Goal: Task Accomplishment & Management: Use online tool/utility

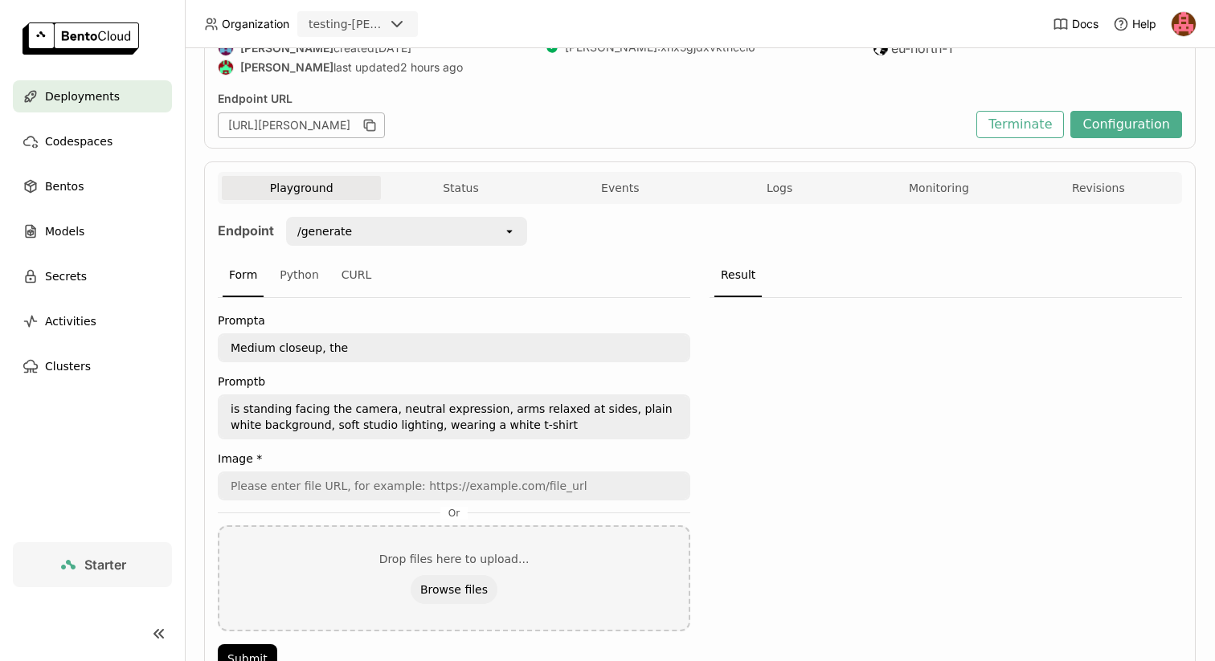
scroll to position [186, 0]
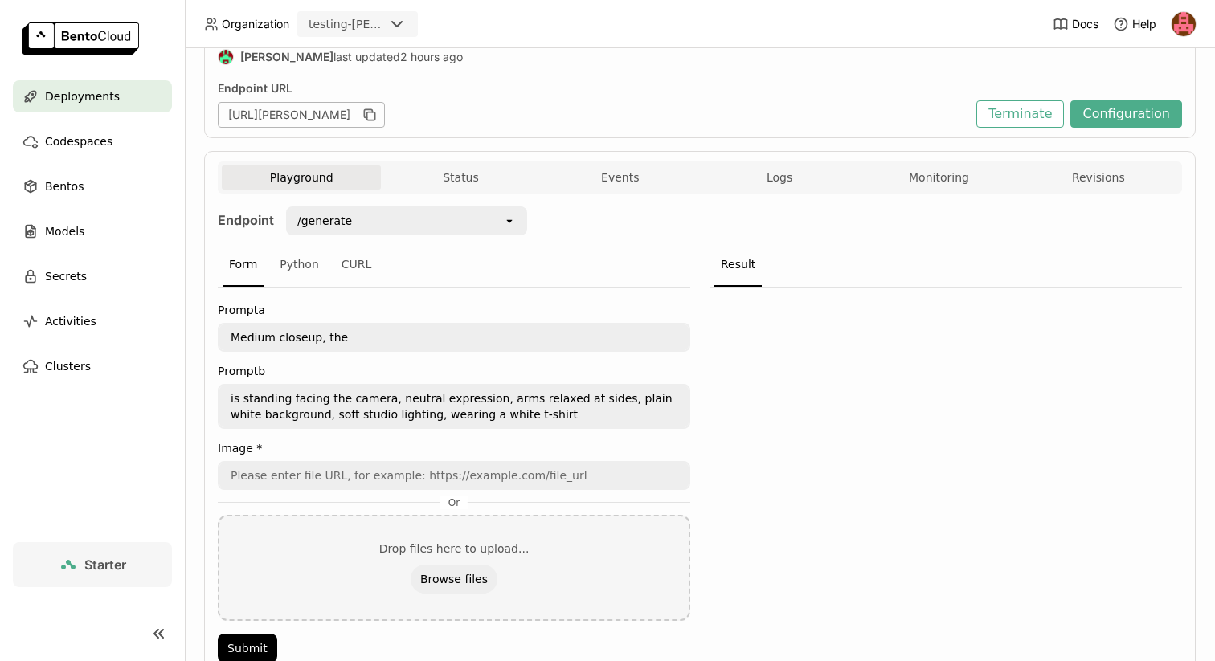
click at [387, 342] on textarea "Medium closeup, the" at bounding box center [453, 338] width 469 height 26
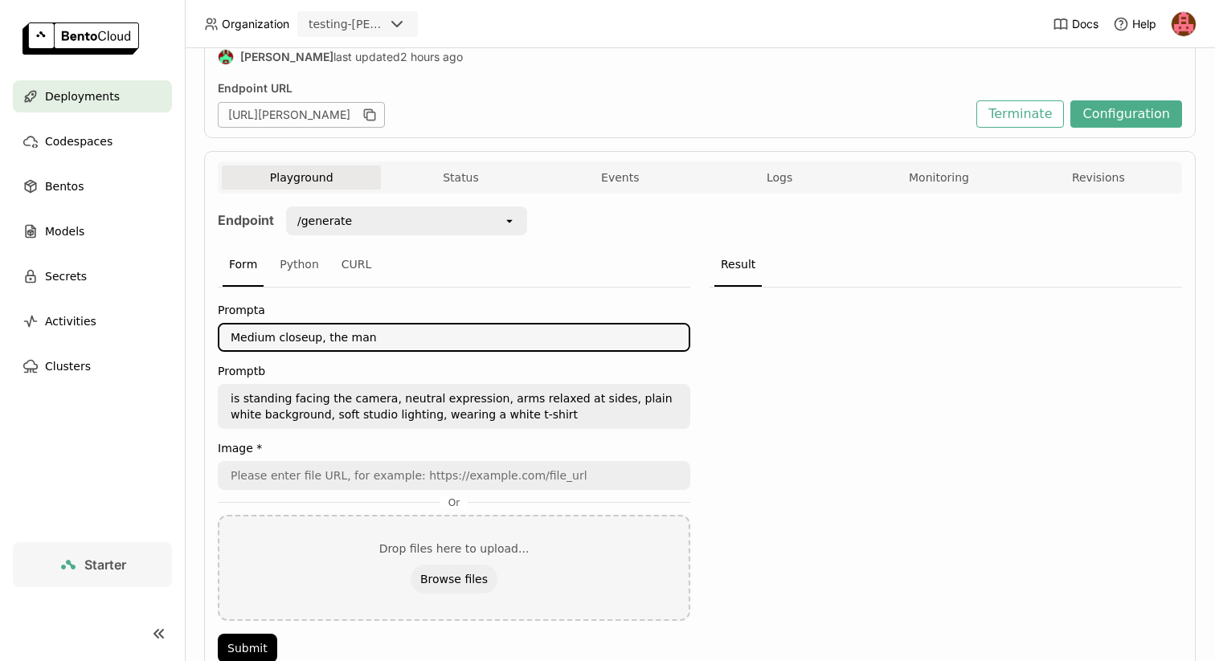
scroll to position [102, 0]
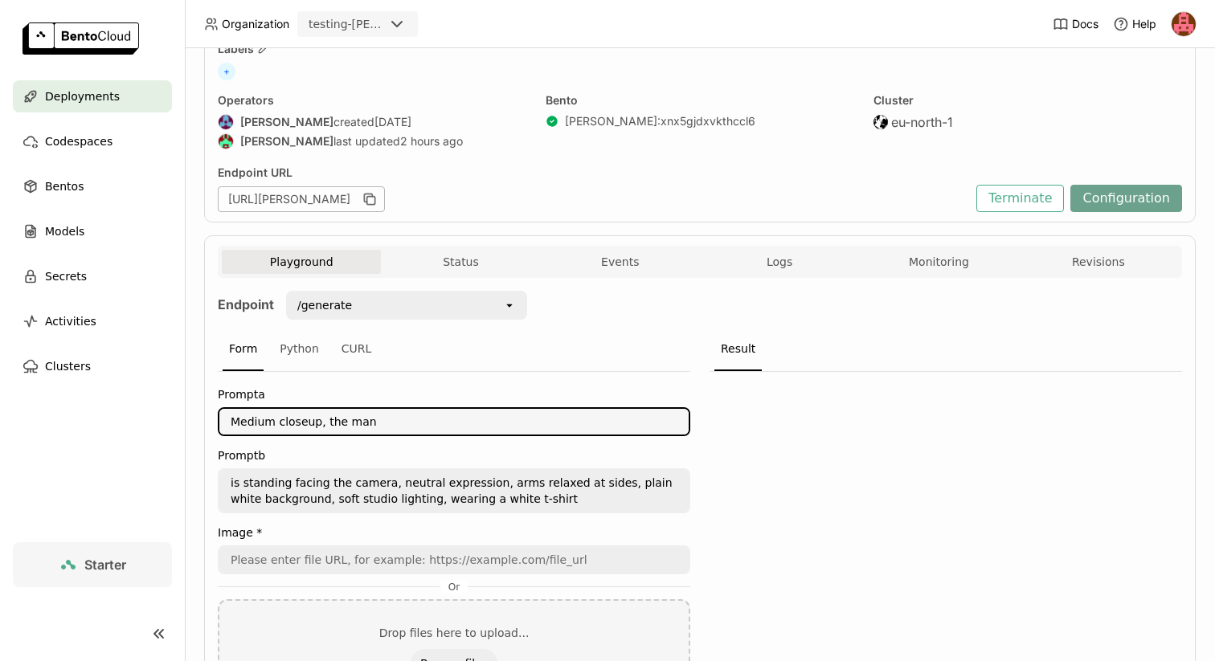
type textarea "Medium closeup, the man"
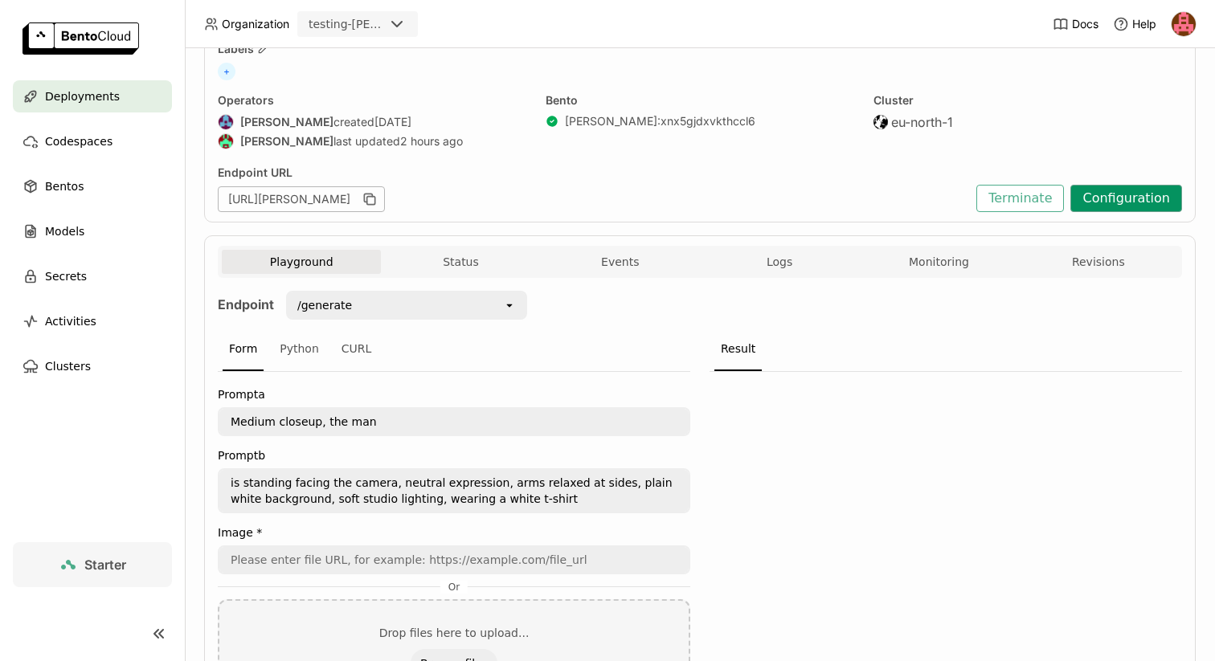
click at [1078, 202] on button "Configuration" at bounding box center [1127, 198] width 112 height 27
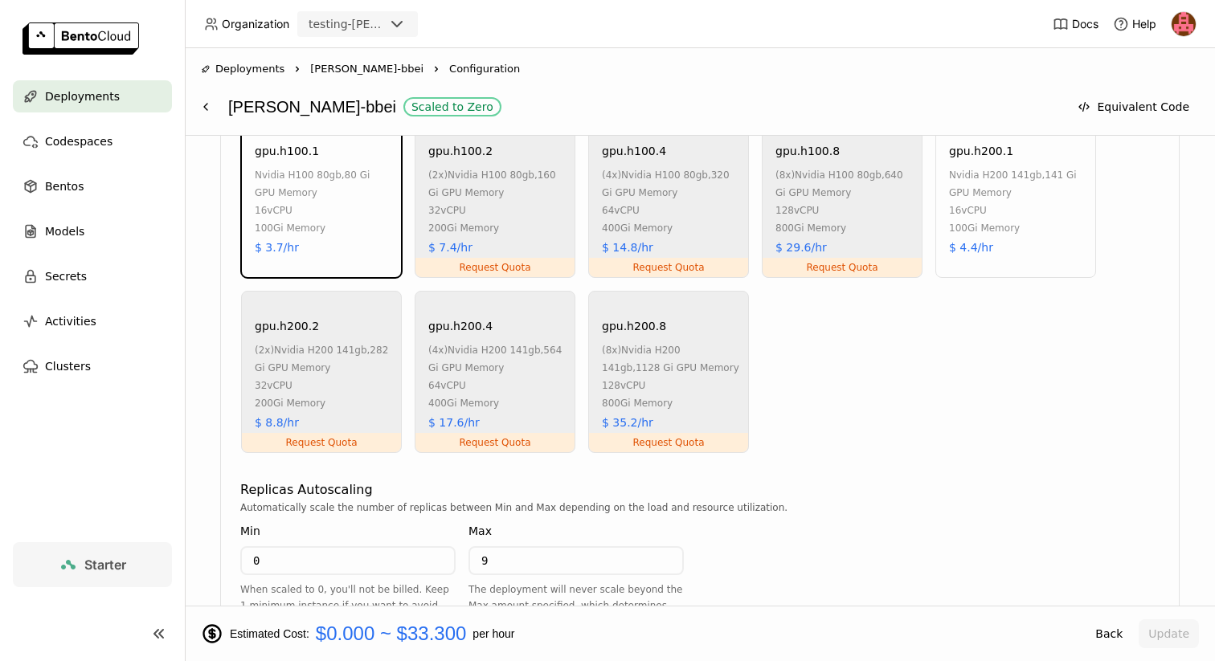
scroll to position [1049, 0]
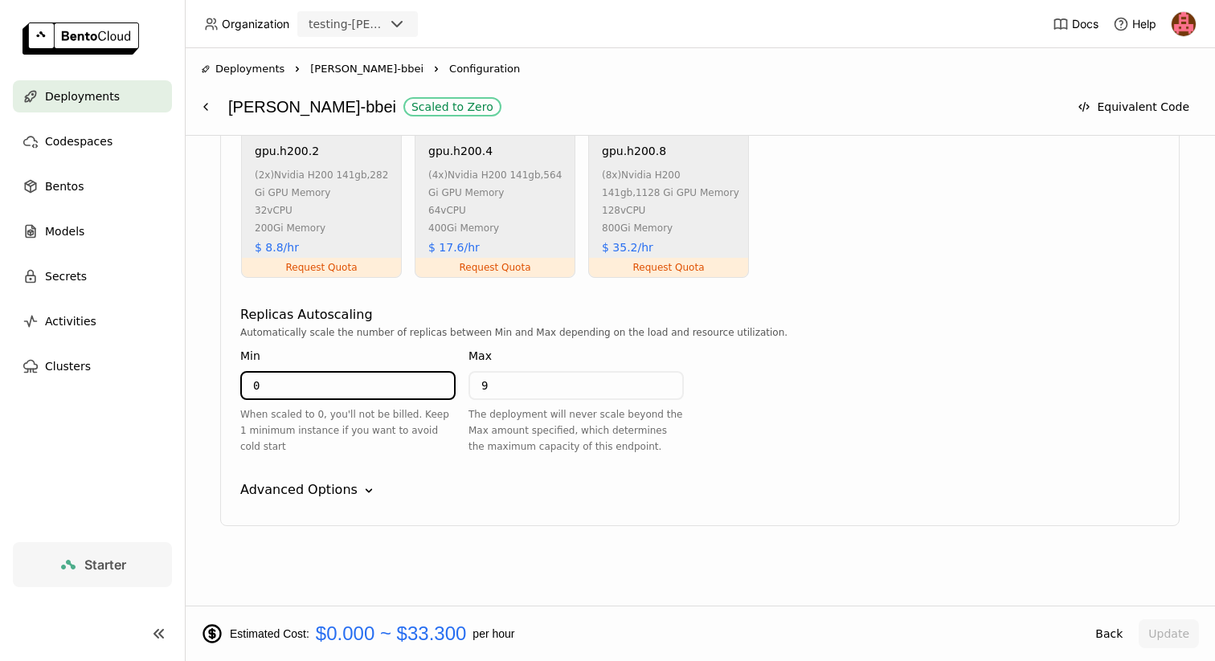
click at [297, 395] on input "0" at bounding box center [348, 386] width 212 height 26
type input "1"
type input "0"
click at [506, 383] on input "9" at bounding box center [576, 386] width 212 height 26
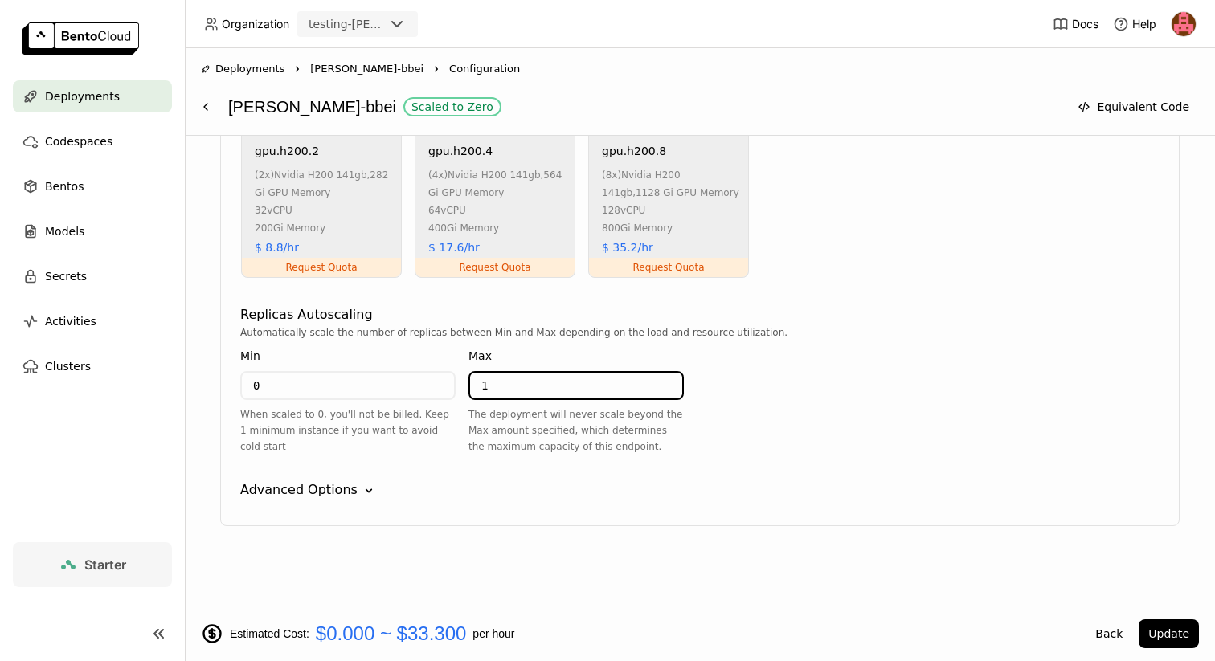
type input "1"
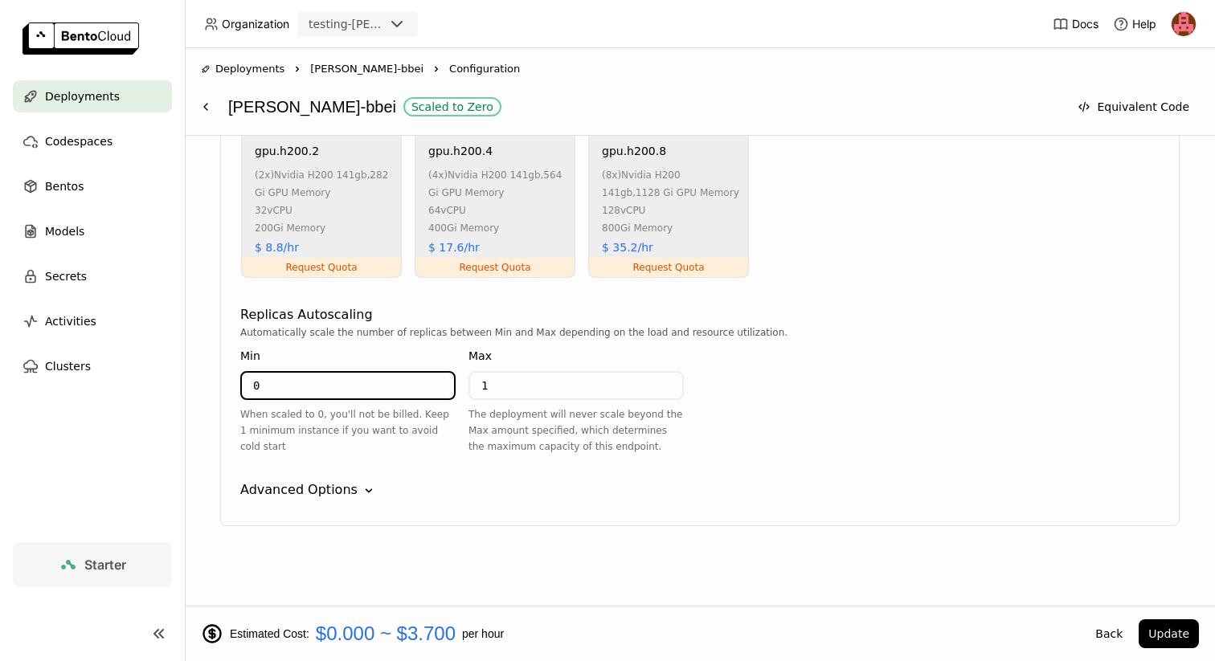
click at [326, 379] on input "0" at bounding box center [348, 386] width 212 height 26
type input "1"
click at [1173, 635] on button "Update" at bounding box center [1169, 634] width 60 height 29
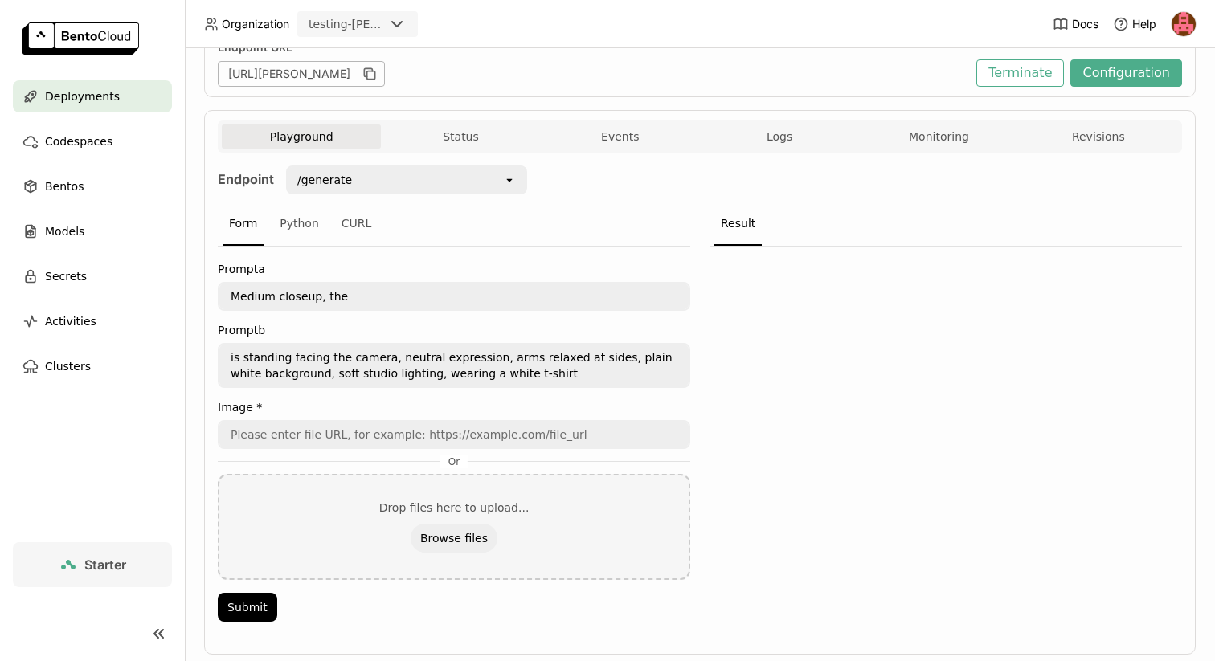
scroll to position [224, 0]
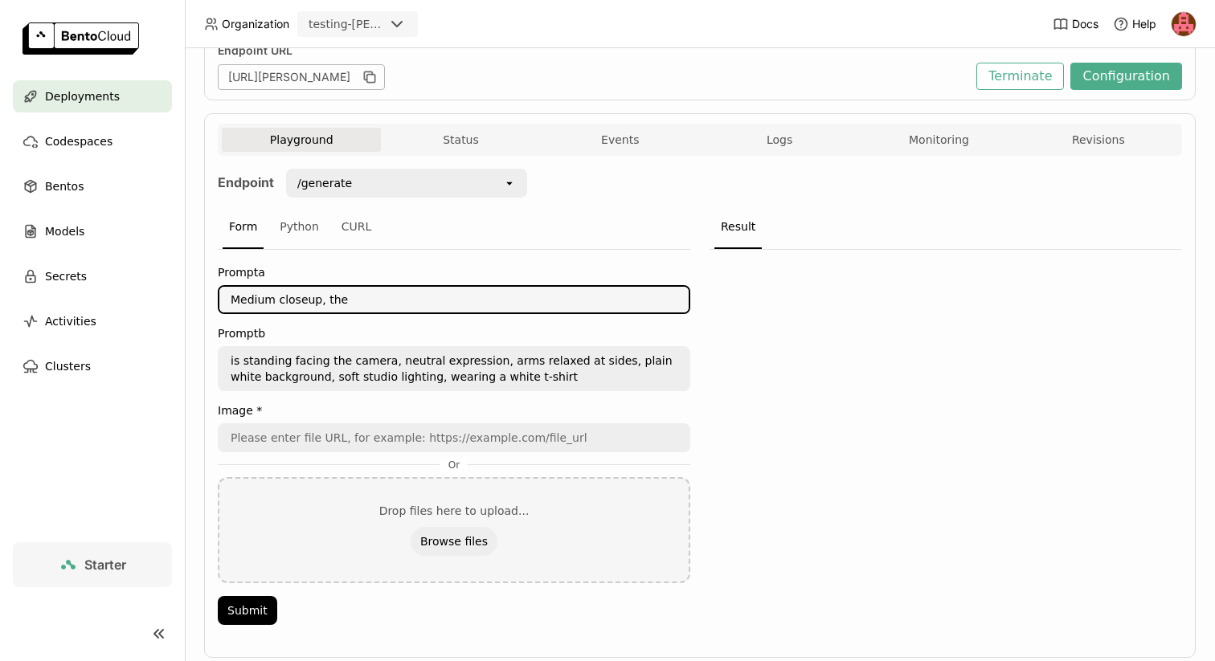
click at [344, 300] on textarea "Medium closeup, the" at bounding box center [453, 300] width 469 height 26
type textarea "Medium closeup, the man"
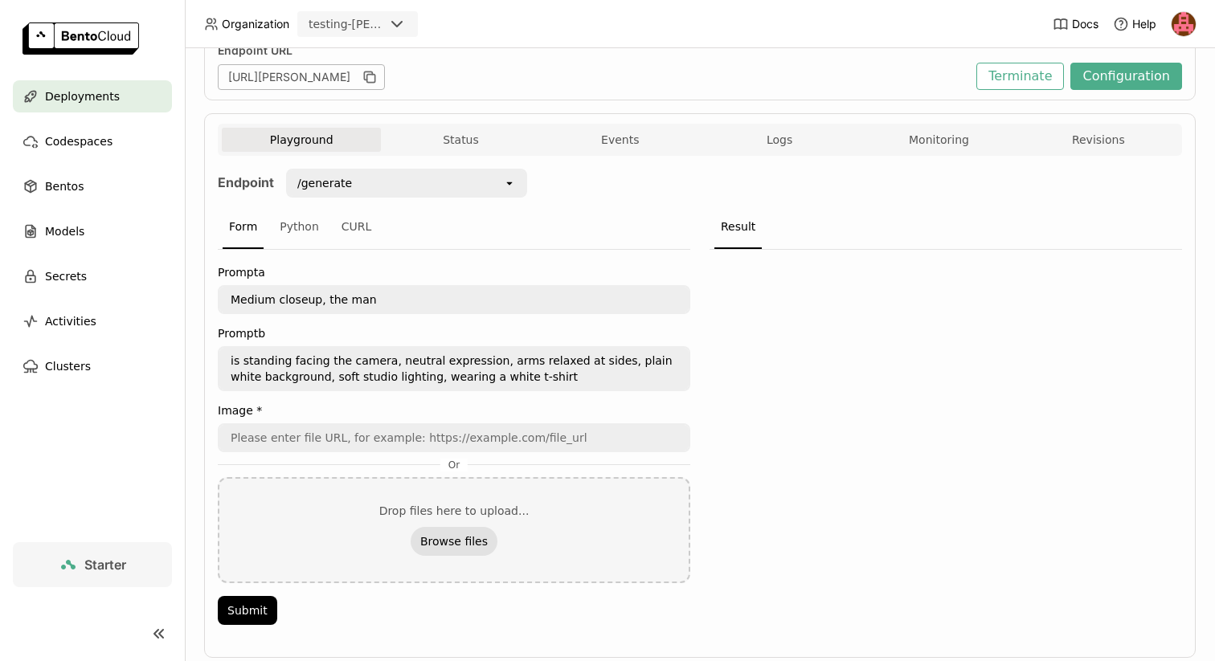
click at [453, 539] on button "Browse files" at bounding box center [454, 541] width 87 height 29
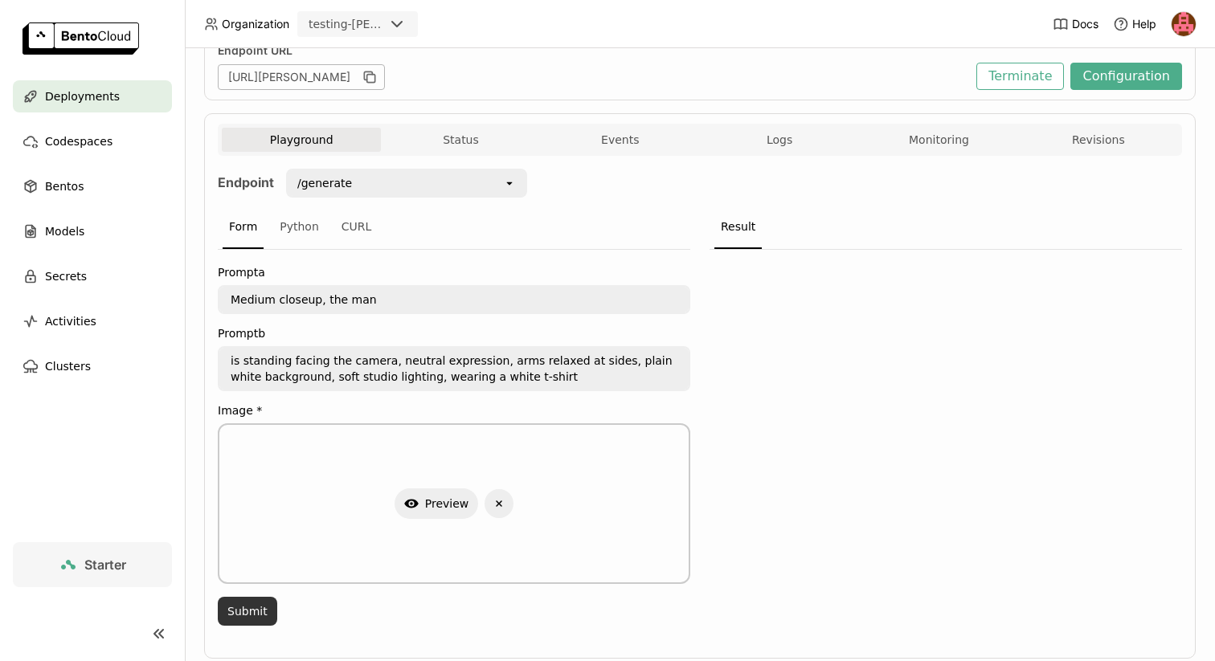
click at [243, 606] on button "Submit" at bounding box center [247, 611] width 59 height 29
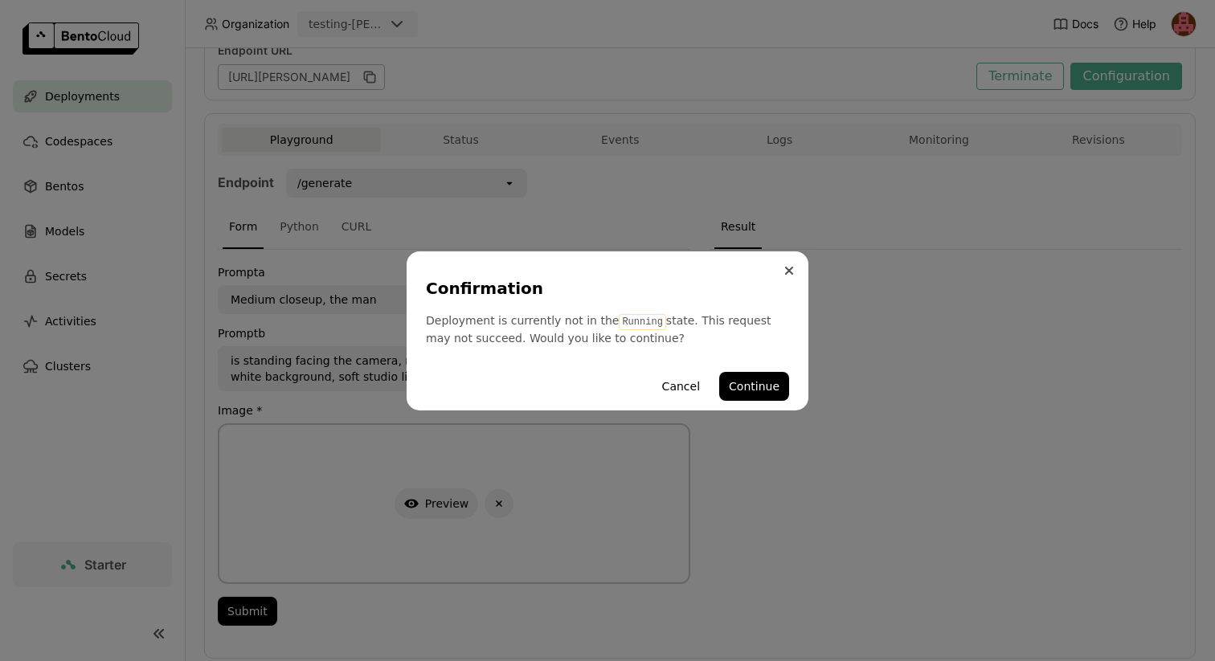
click at [787, 265] on button "Close" at bounding box center [789, 270] width 19 height 19
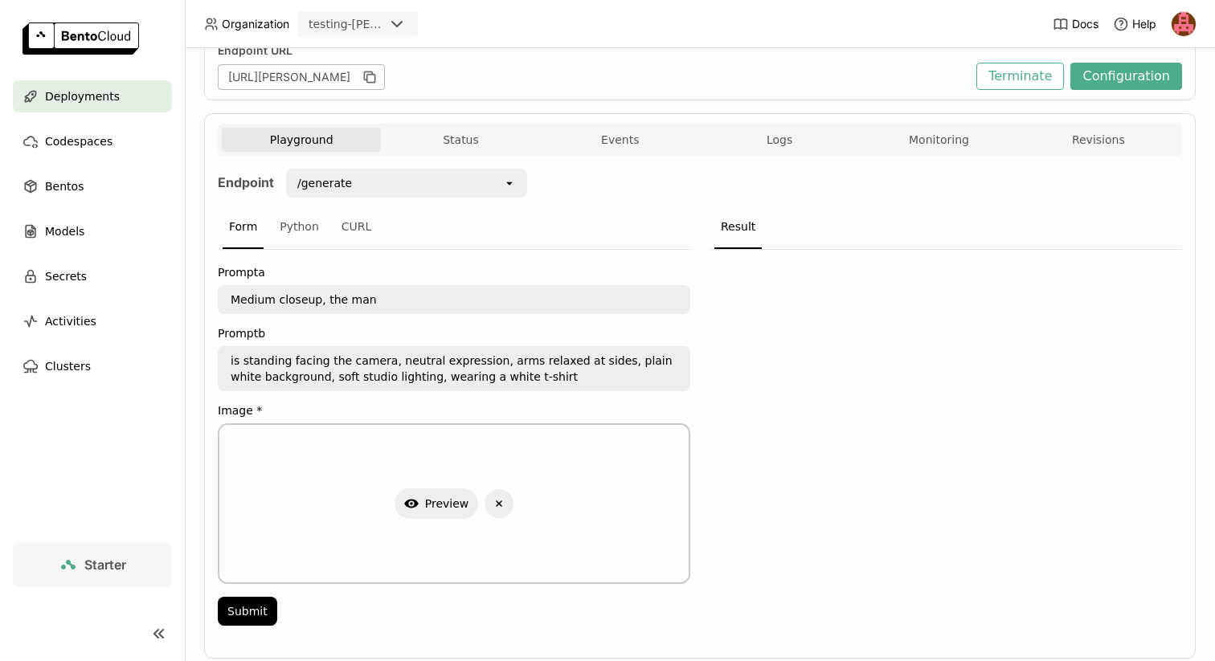
scroll to position [0, 0]
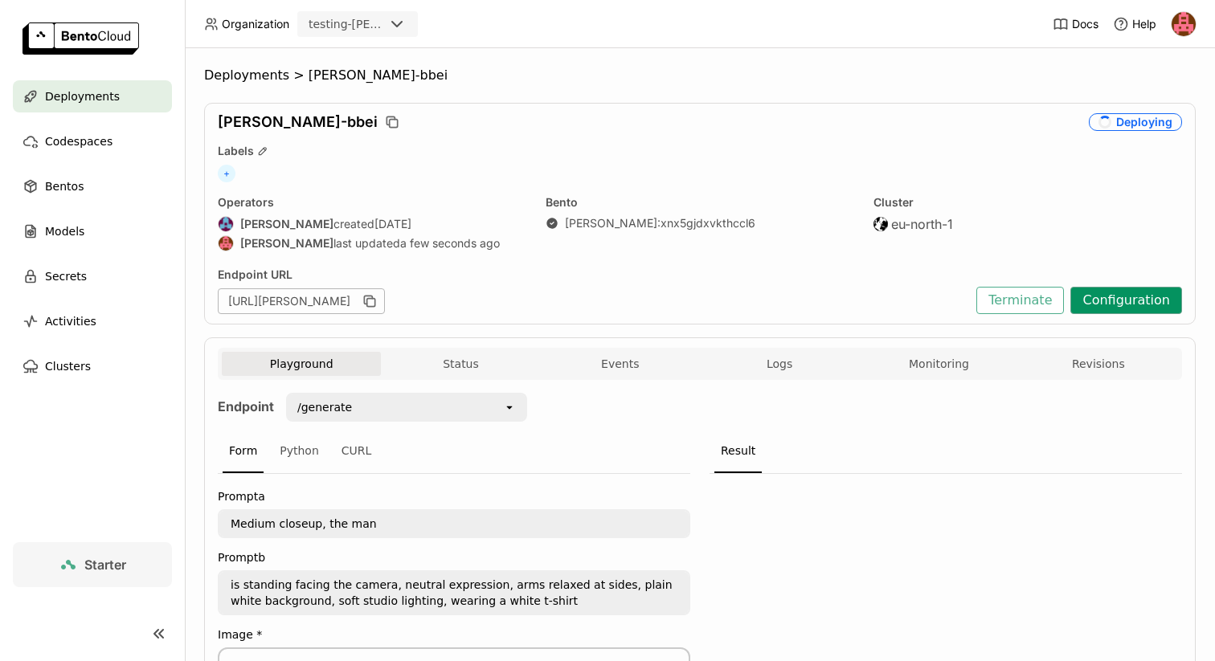
click at [1127, 309] on button "Configuration" at bounding box center [1127, 300] width 112 height 27
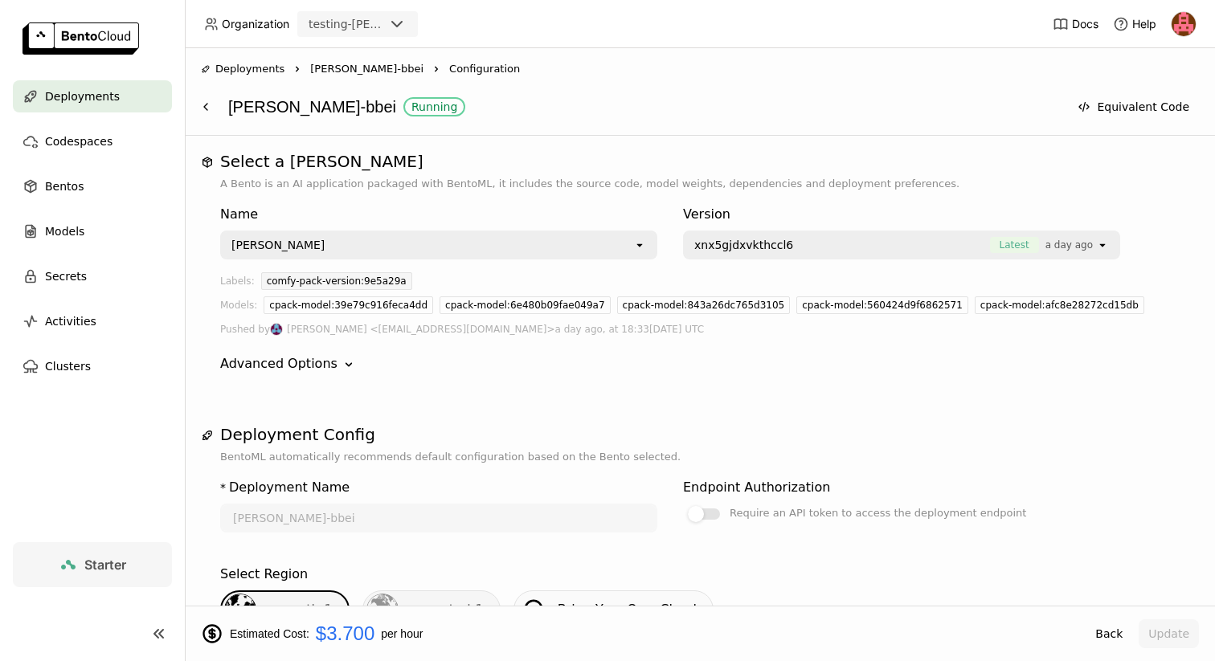
click at [330, 62] on span "[PERSON_NAME]-bbei" at bounding box center [366, 69] width 113 height 16
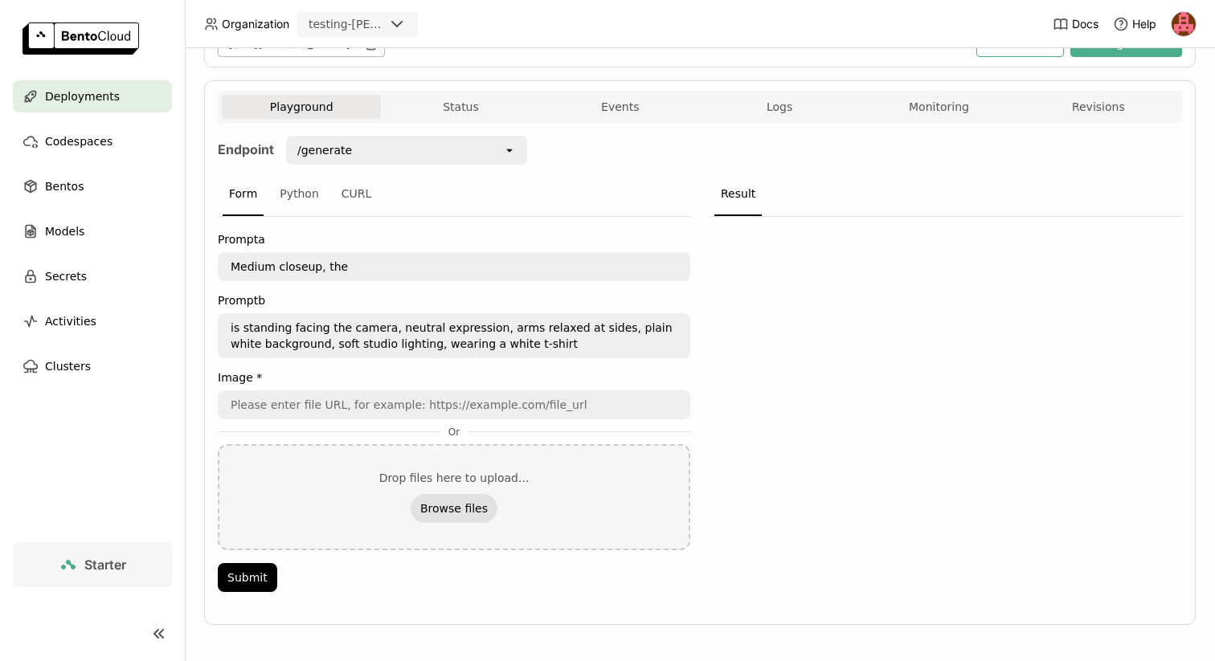
click at [460, 499] on button "Browse files" at bounding box center [454, 508] width 87 height 29
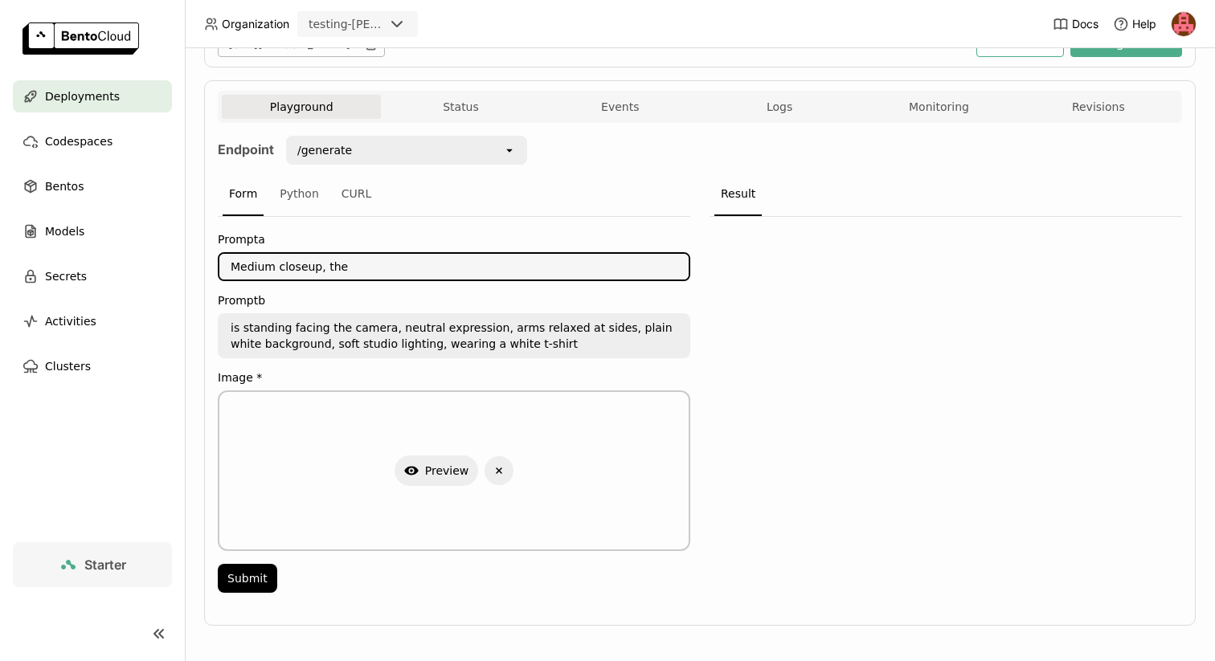
click at [389, 268] on textarea "Medium closeup, the" at bounding box center [453, 267] width 469 height 26
type textarea "Medium closeup, the man"
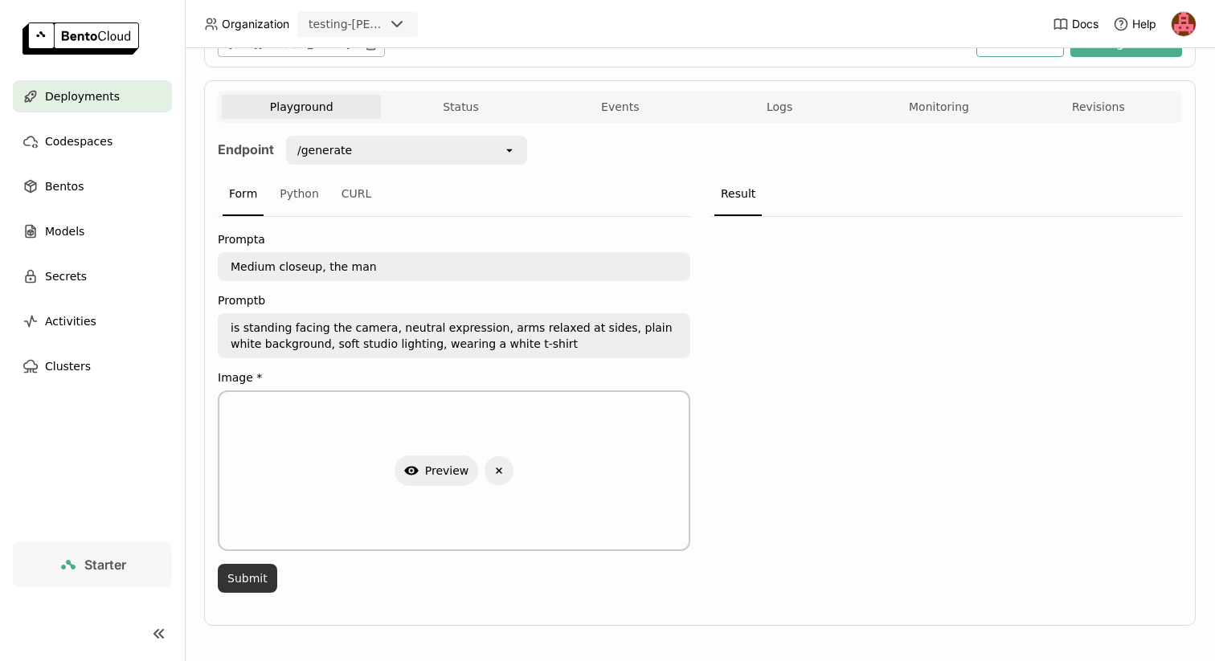
click at [263, 587] on button "Submit" at bounding box center [247, 578] width 59 height 29
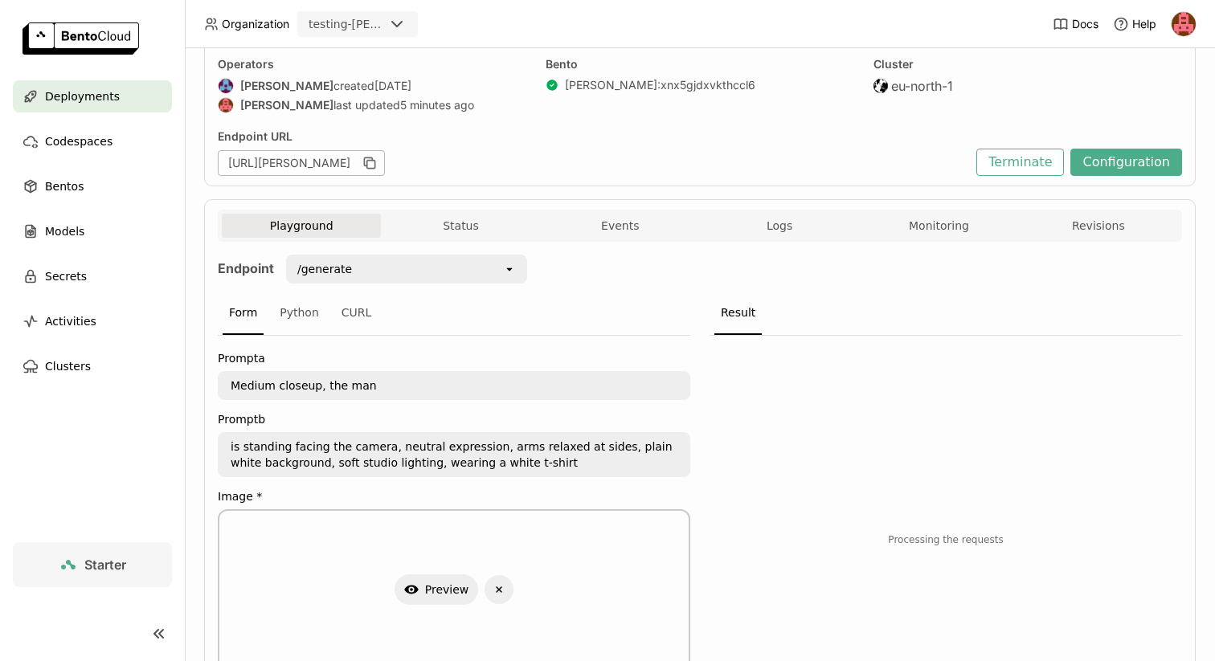
scroll to position [265, 0]
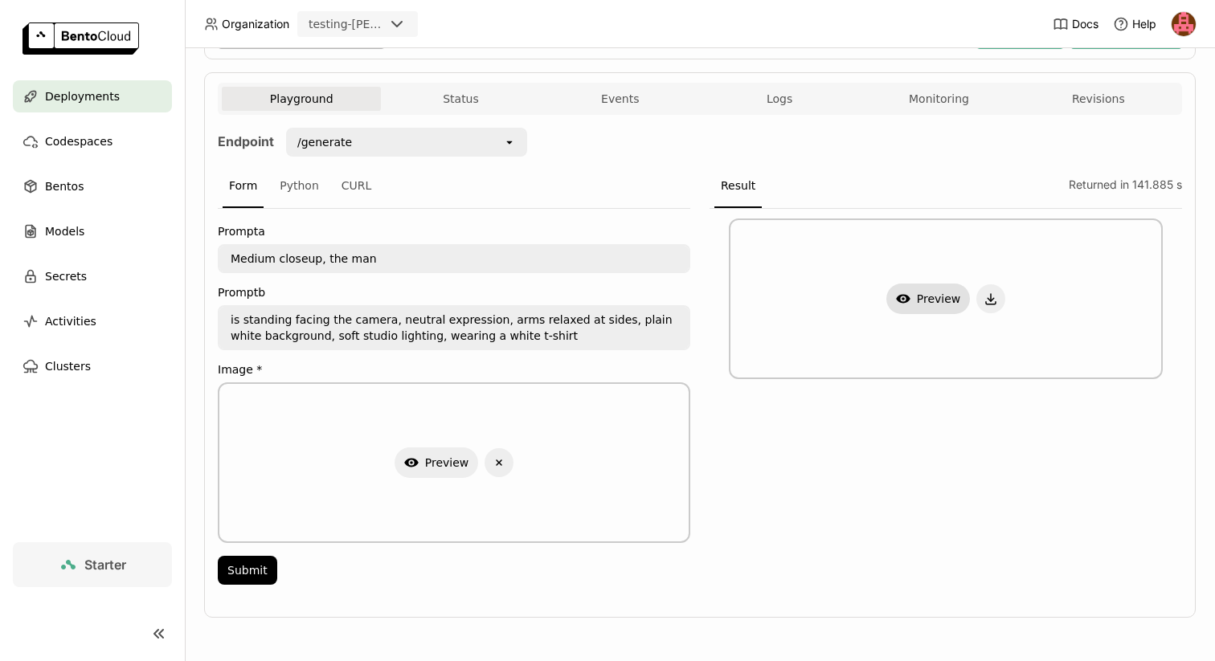
click at [928, 297] on button "Show Preview" at bounding box center [929, 299] width 84 height 31
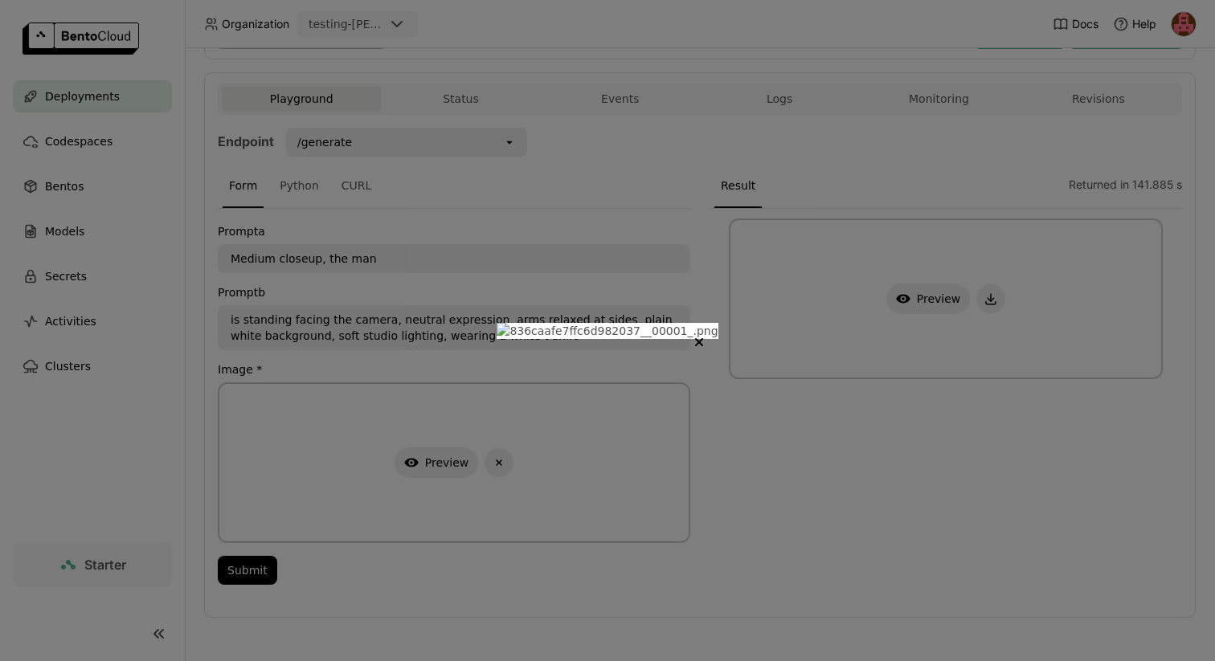
scroll to position [0, 0]
click at [703, 338] on icon "Close" at bounding box center [699, 342] width 8 height 8
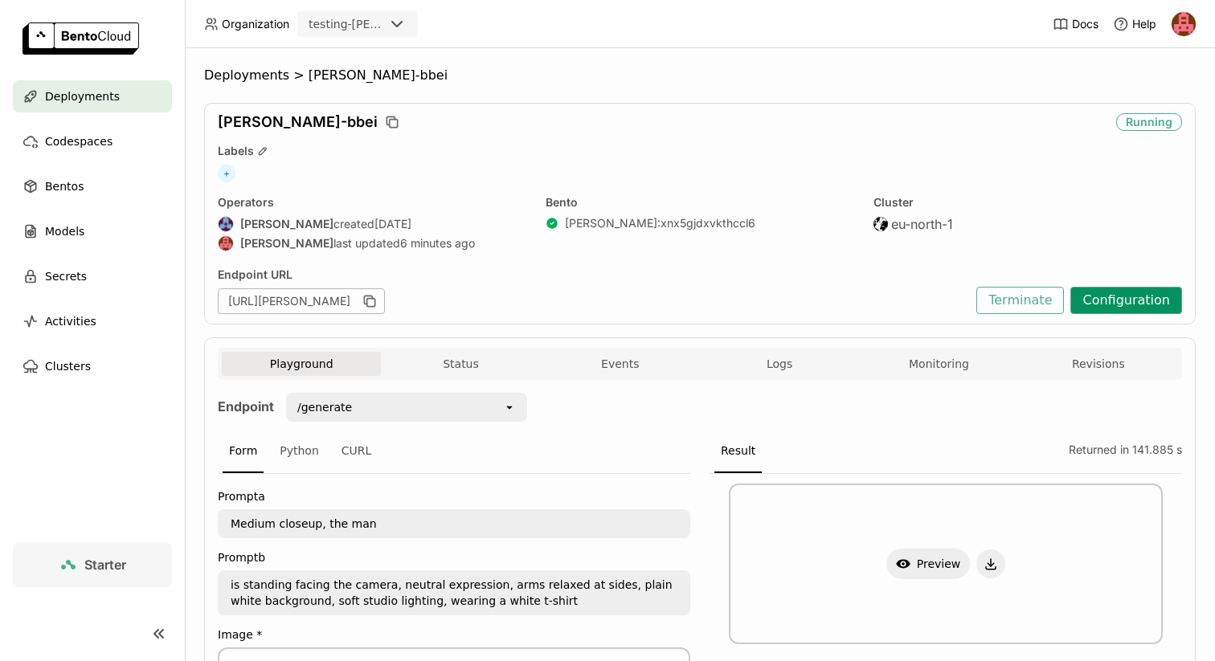
click at [1133, 298] on button "Configuration" at bounding box center [1127, 300] width 112 height 27
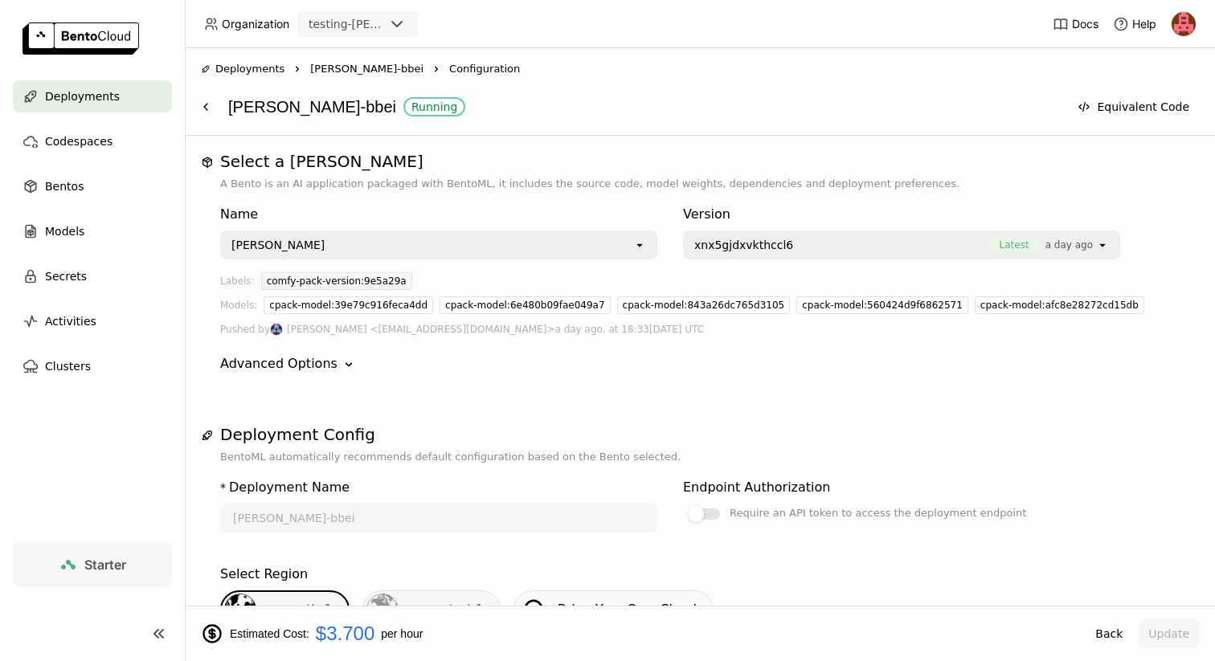
click at [327, 64] on span "[PERSON_NAME]-bbei" at bounding box center [366, 69] width 113 height 16
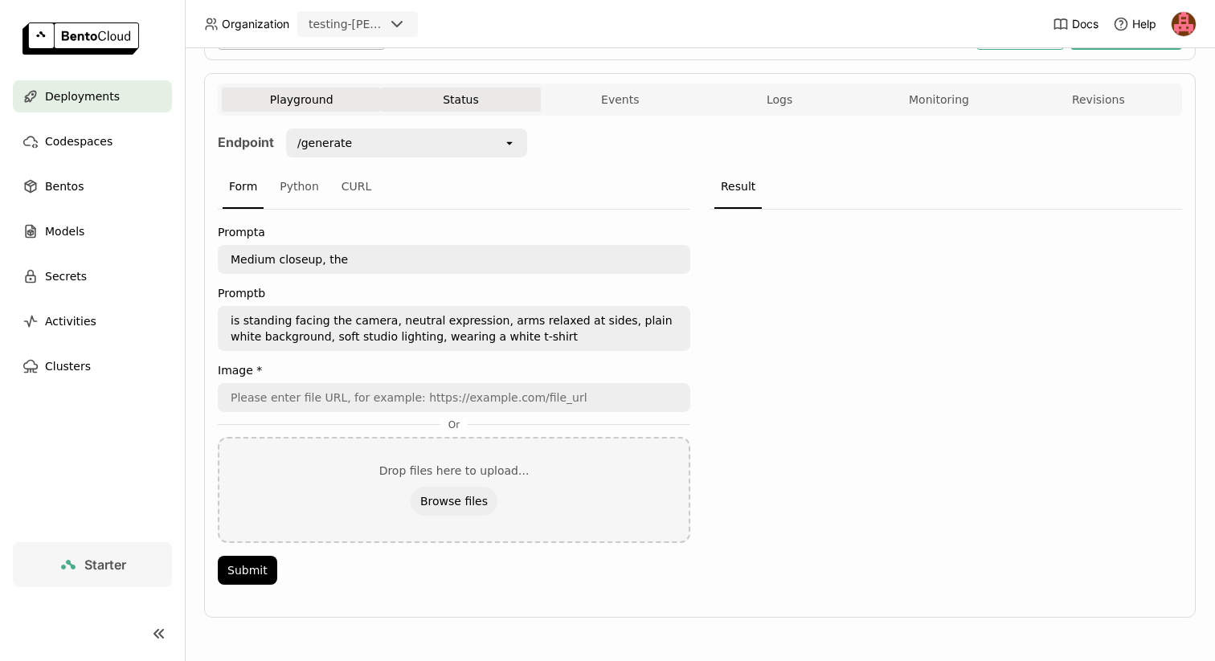
click at [472, 104] on button "Status" at bounding box center [460, 100] width 159 height 24
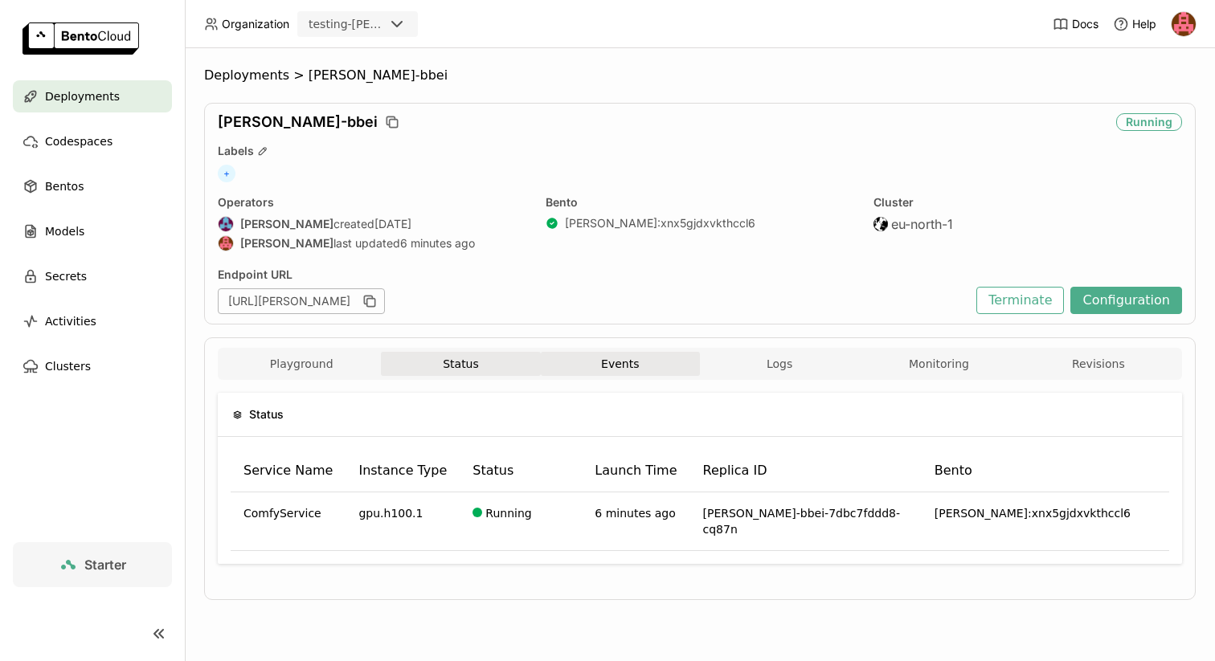
click at [611, 358] on button "Events" at bounding box center [620, 364] width 159 height 24
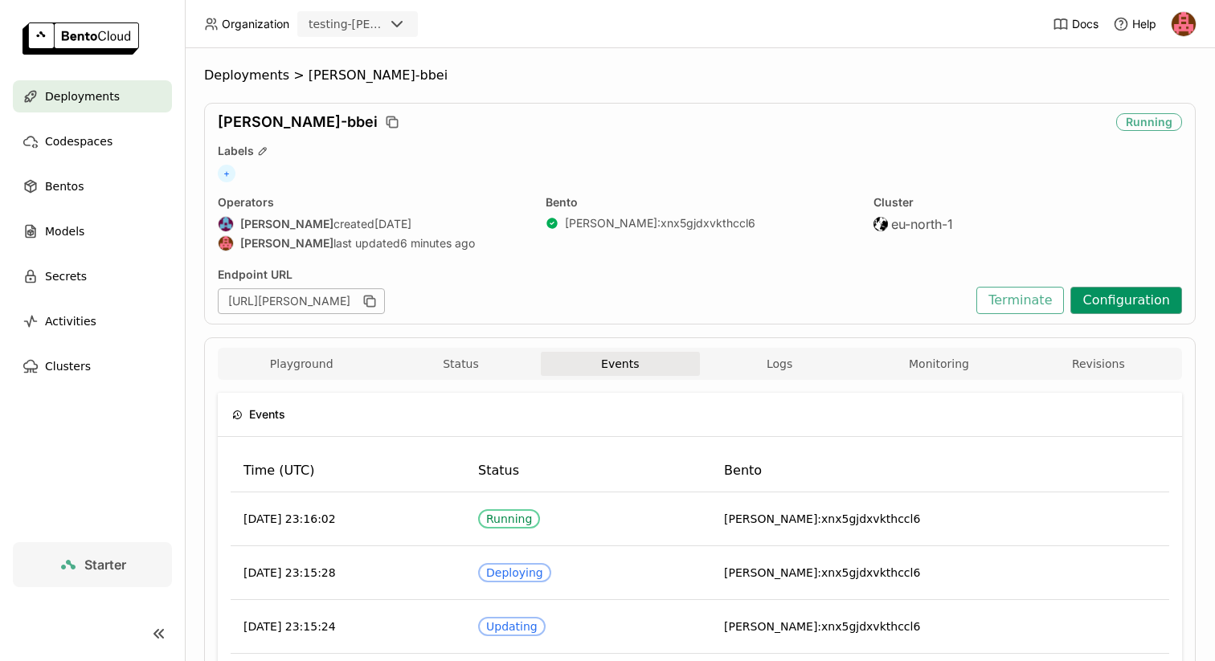
click at [1116, 299] on button "Configuration" at bounding box center [1127, 300] width 112 height 27
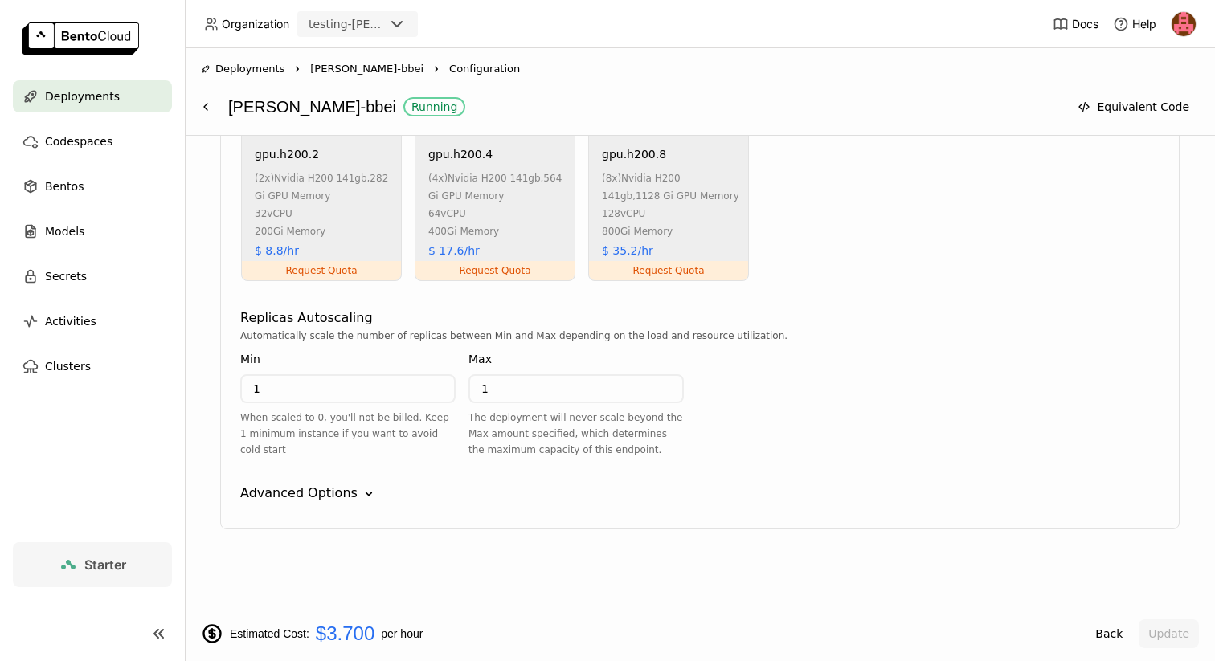
scroll to position [1049, 0]
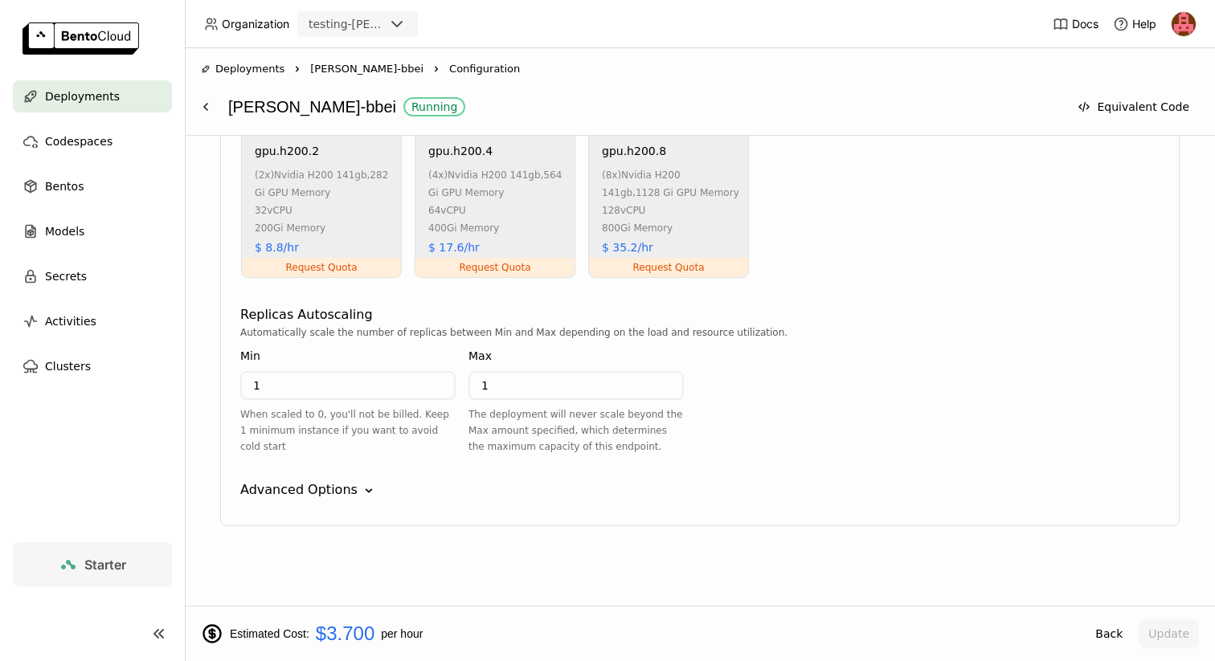
click at [330, 391] on input "1" at bounding box center [348, 386] width 212 height 26
type input "0"
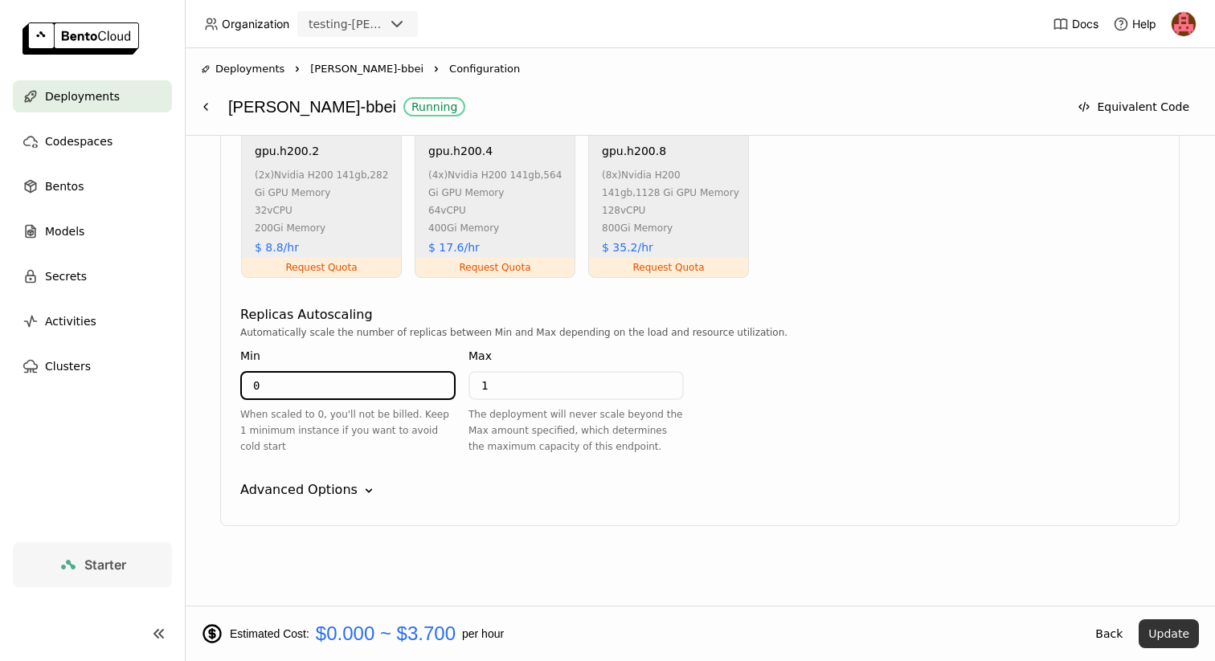
click at [1170, 637] on button "Update" at bounding box center [1169, 634] width 60 height 29
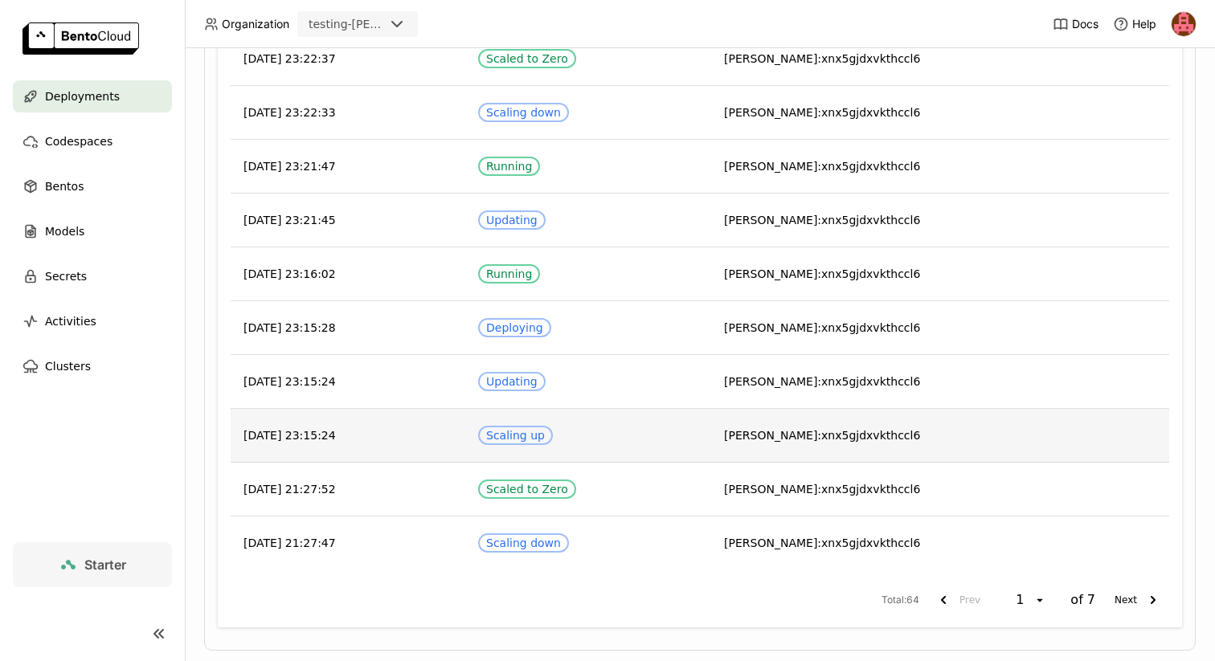
scroll to position [494, 0]
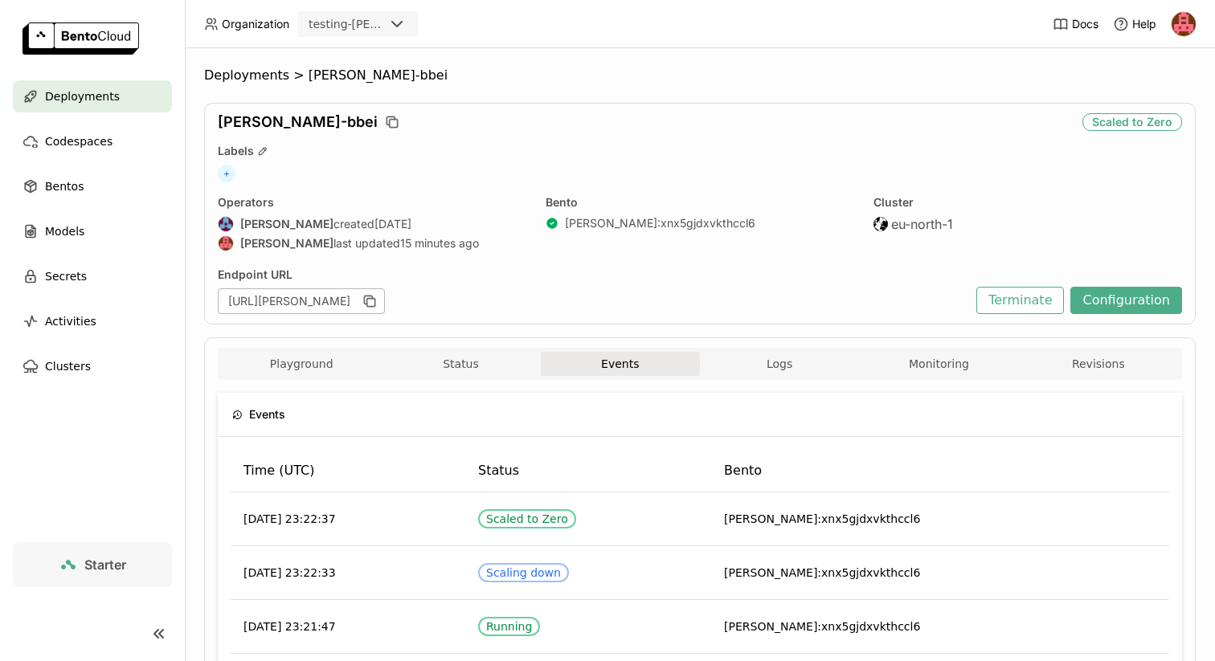
click at [319, 73] on span "[PERSON_NAME]-bbei" at bounding box center [378, 76] width 139 height 16
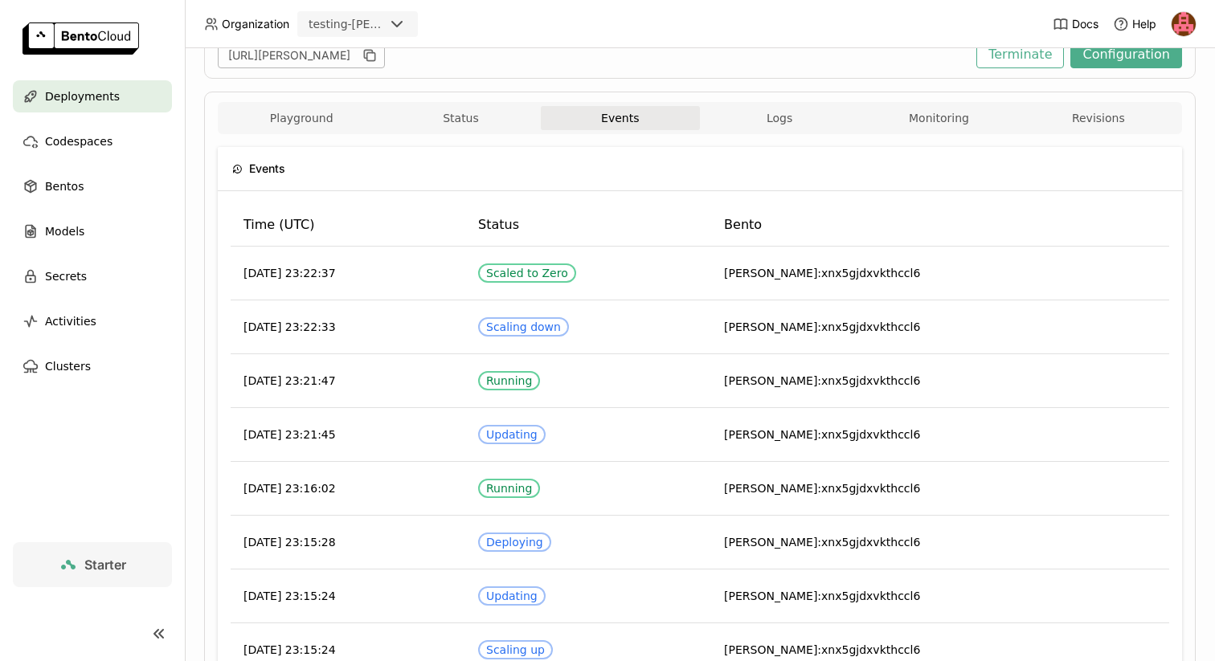
scroll to position [239, 0]
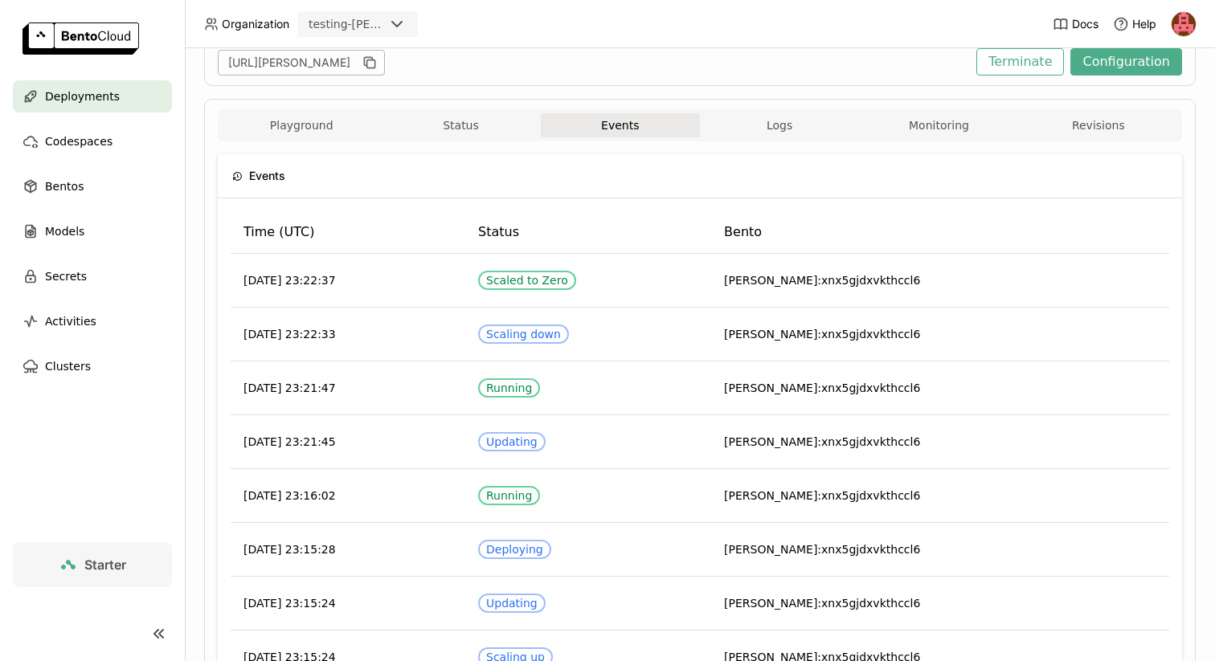
click at [692, 32] on header "Organization testing-[PERSON_NAME] Docs Help" at bounding box center [607, 24] width 1215 height 48
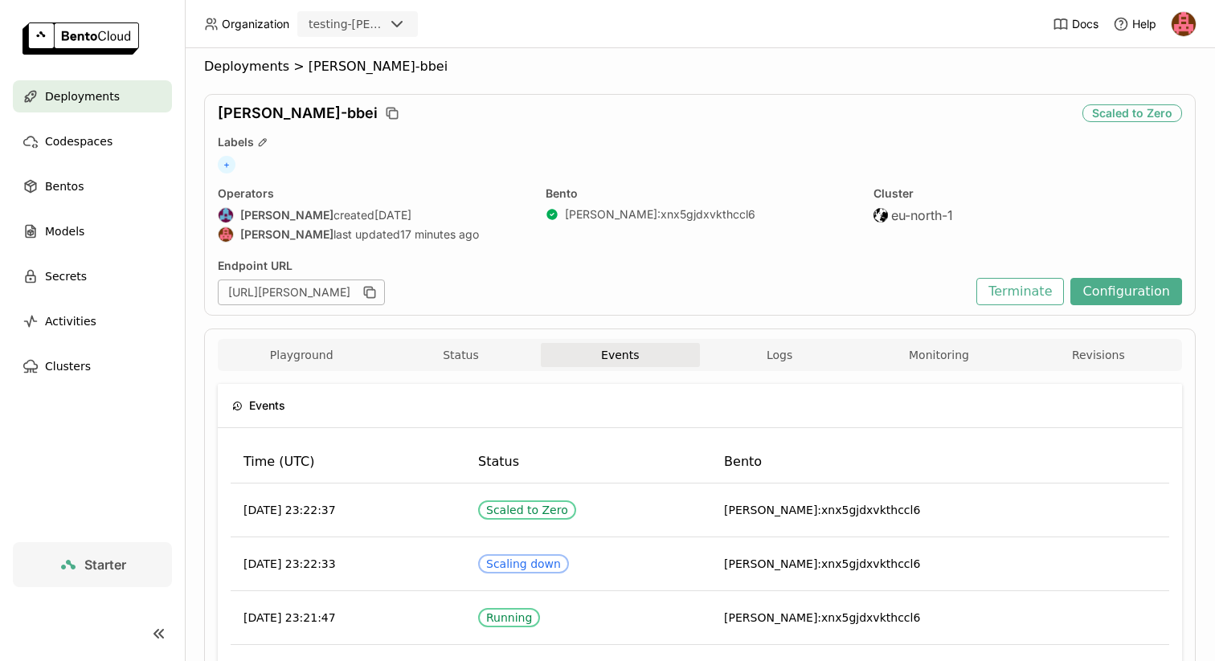
scroll to position [0, 0]
